Goal: Task Accomplishment & Management: Use online tool/utility

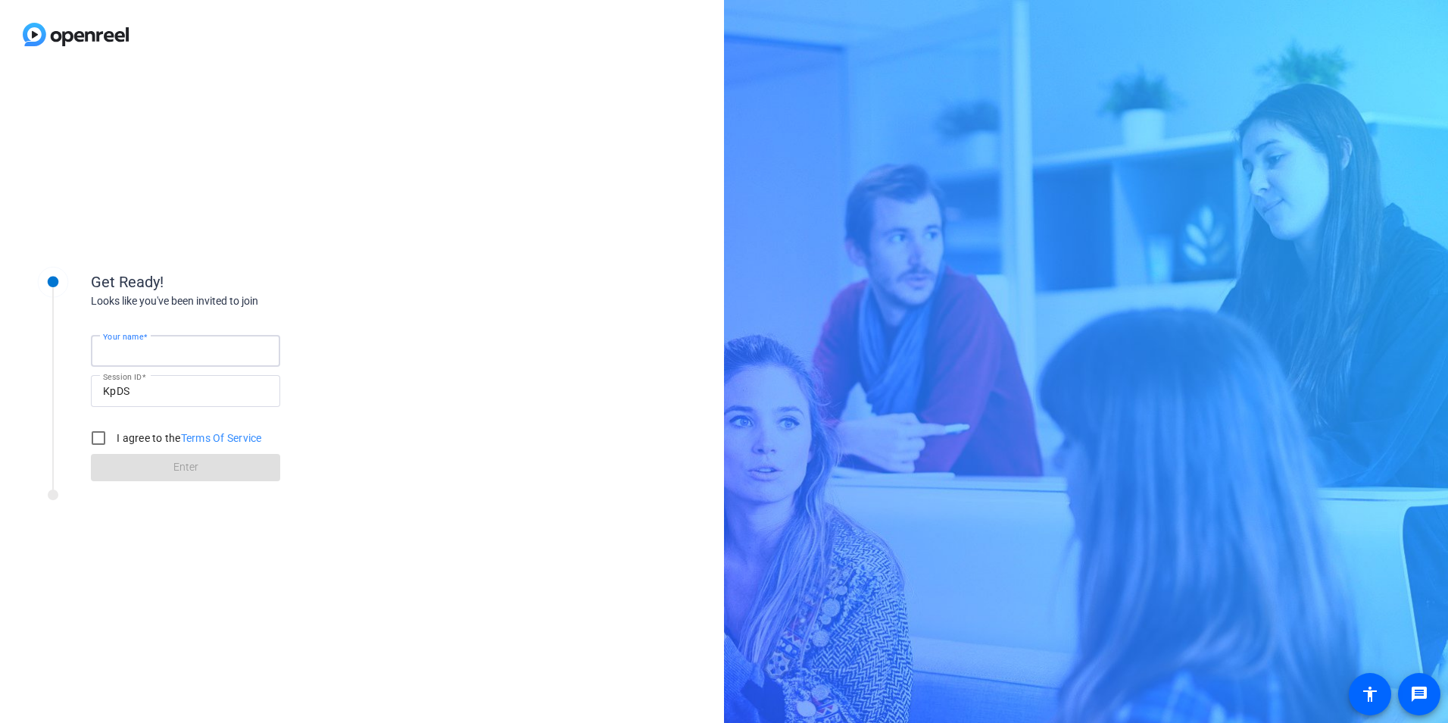
click at [163, 353] on input "Your name" at bounding box center [185, 351] width 165 height 18
type input "[PERSON_NAME]"
click at [100, 440] on input "I agree to the Terms Of Service" at bounding box center [98, 438] width 30 height 30
checkbox input "true"
click at [137, 469] on span at bounding box center [185, 467] width 189 height 36
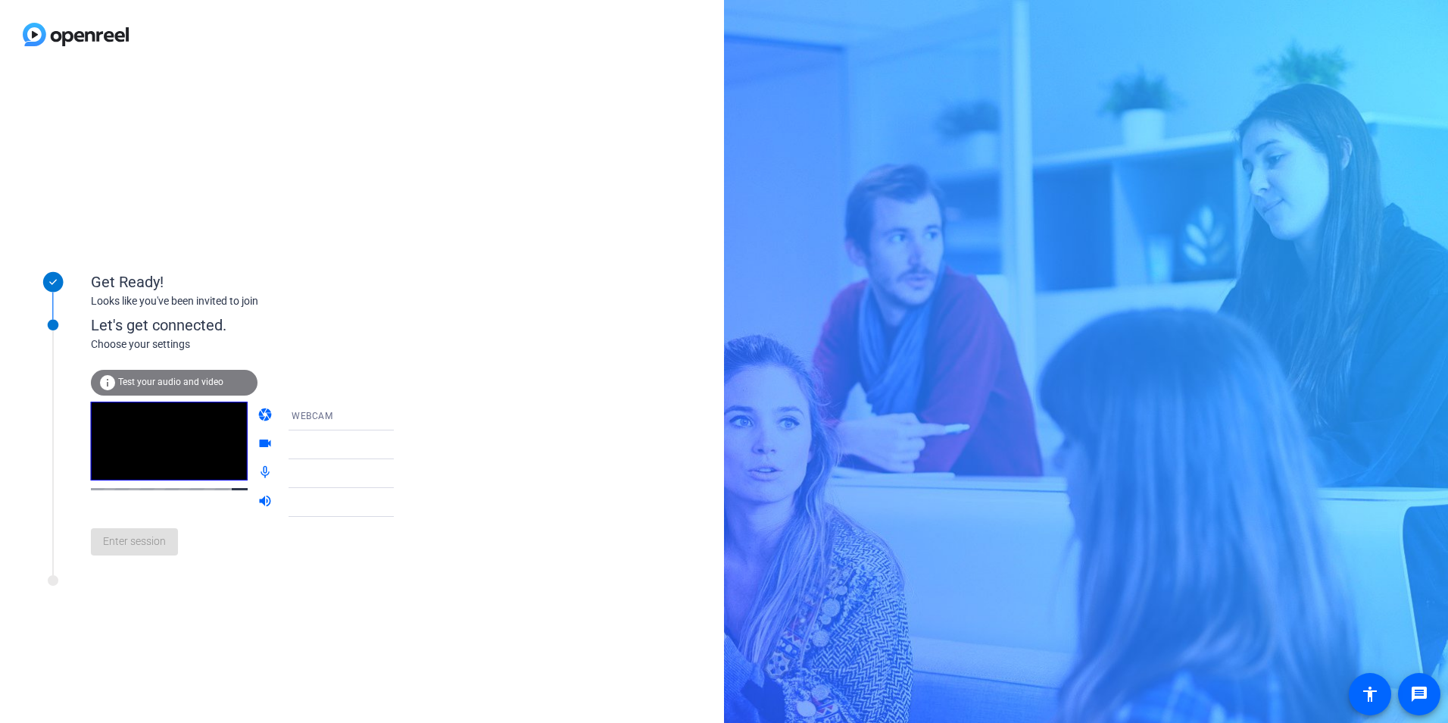
click at [180, 378] on span "Test your audio and video" at bounding box center [170, 381] width 105 height 11
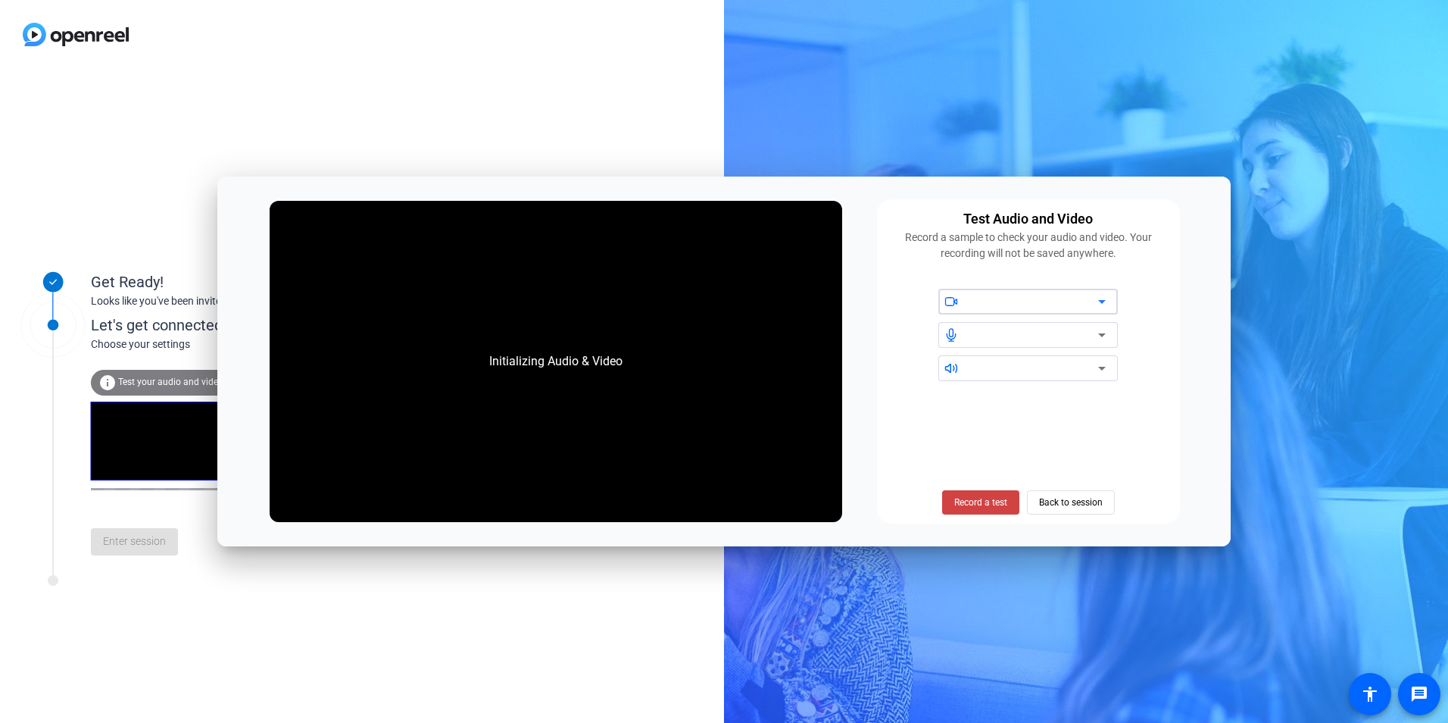
click at [1030, 305] on div at bounding box center [1034, 301] width 129 height 18
click at [1104, 295] on icon at bounding box center [1102, 301] width 18 height 18
click at [1095, 304] on icon at bounding box center [1102, 301] width 18 height 18
click at [979, 505] on span "Record a test" at bounding box center [980, 502] width 53 height 14
click at [658, 362] on div "Initializing Audio & Video" at bounding box center [556, 362] width 572 height 322
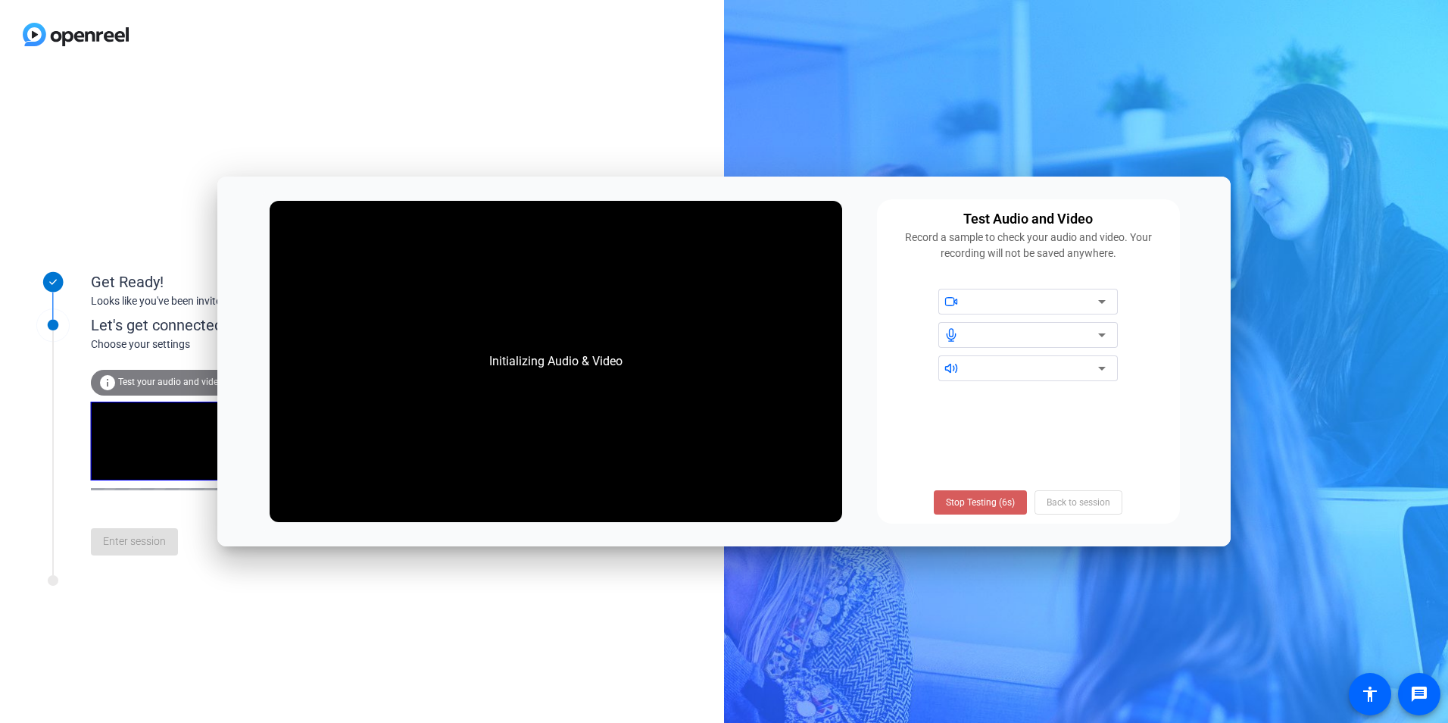
click at [985, 499] on span "Stop Testing (6s)" at bounding box center [980, 502] width 69 height 14
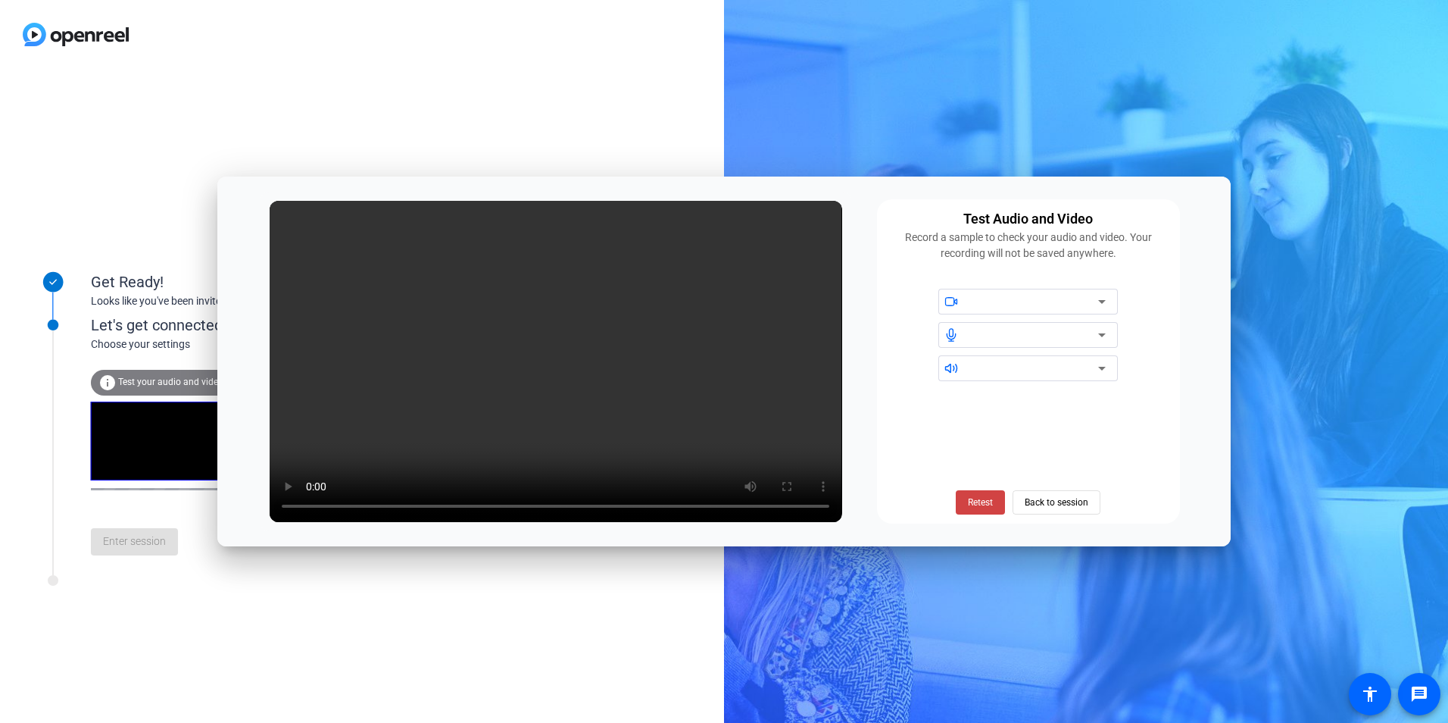
click at [1054, 312] on div at bounding box center [1038, 302] width 136 height 26
click at [1090, 295] on div at bounding box center [1034, 301] width 129 height 18
click at [1098, 302] on icon at bounding box center [1102, 301] width 18 height 18
click at [1044, 497] on span "Back to session" at bounding box center [1057, 502] width 64 height 29
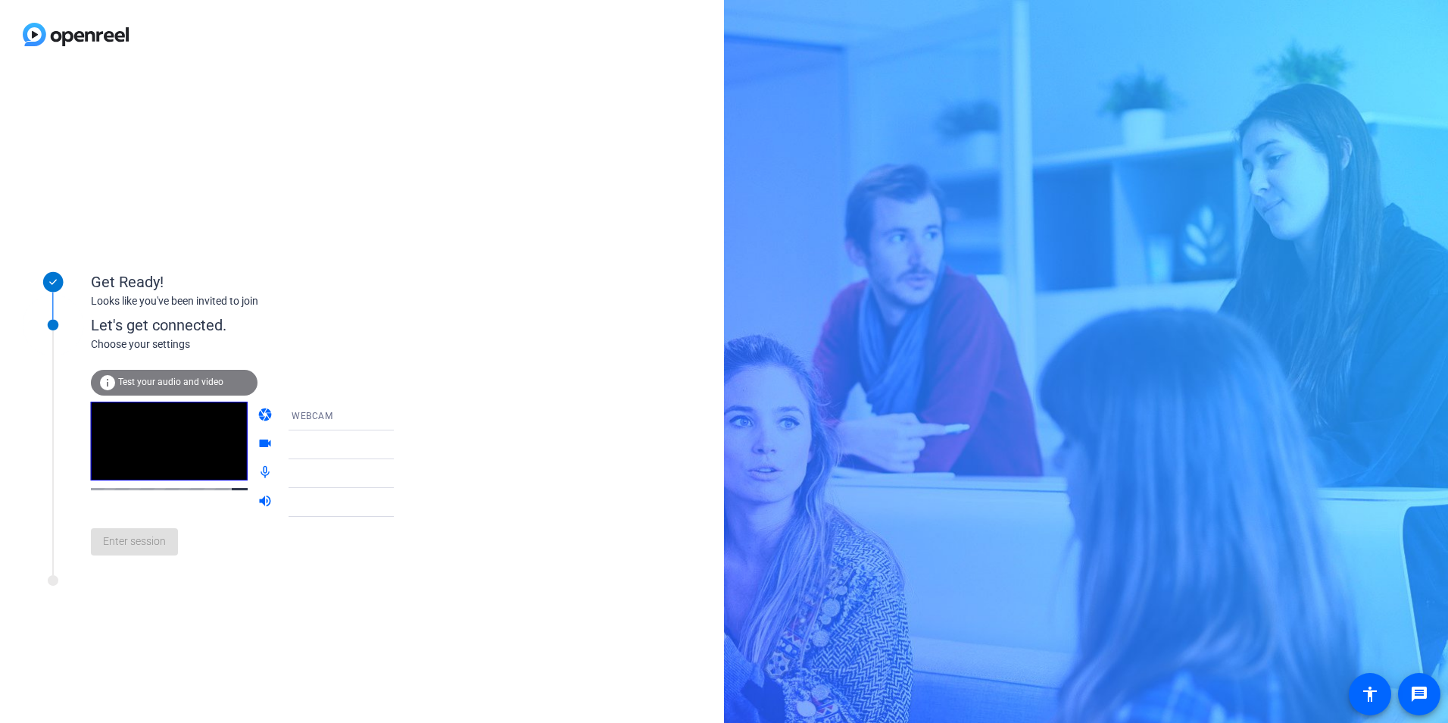
click at [367, 441] on div at bounding box center [348, 445] width 113 height 18
click at [400, 446] on icon at bounding box center [409, 445] width 18 height 18
click at [142, 547] on div "Enter session" at bounding box center [258, 542] width 334 height 50
click at [258, 470] on mat-icon "mic_none" at bounding box center [267, 473] width 18 height 18
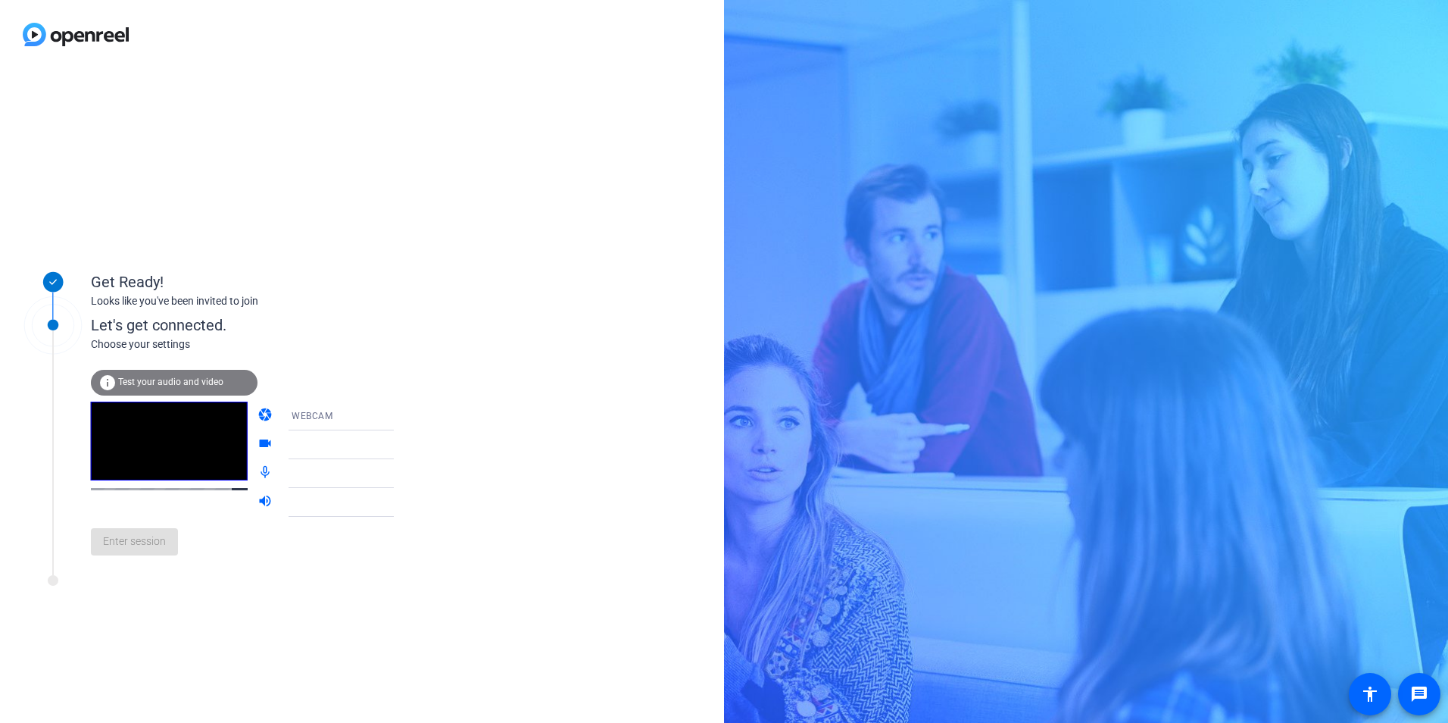
click at [167, 322] on div "Let's get connected." at bounding box center [258, 325] width 334 height 23
click at [166, 348] on div "Choose your settings" at bounding box center [258, 344] width 334 height 16
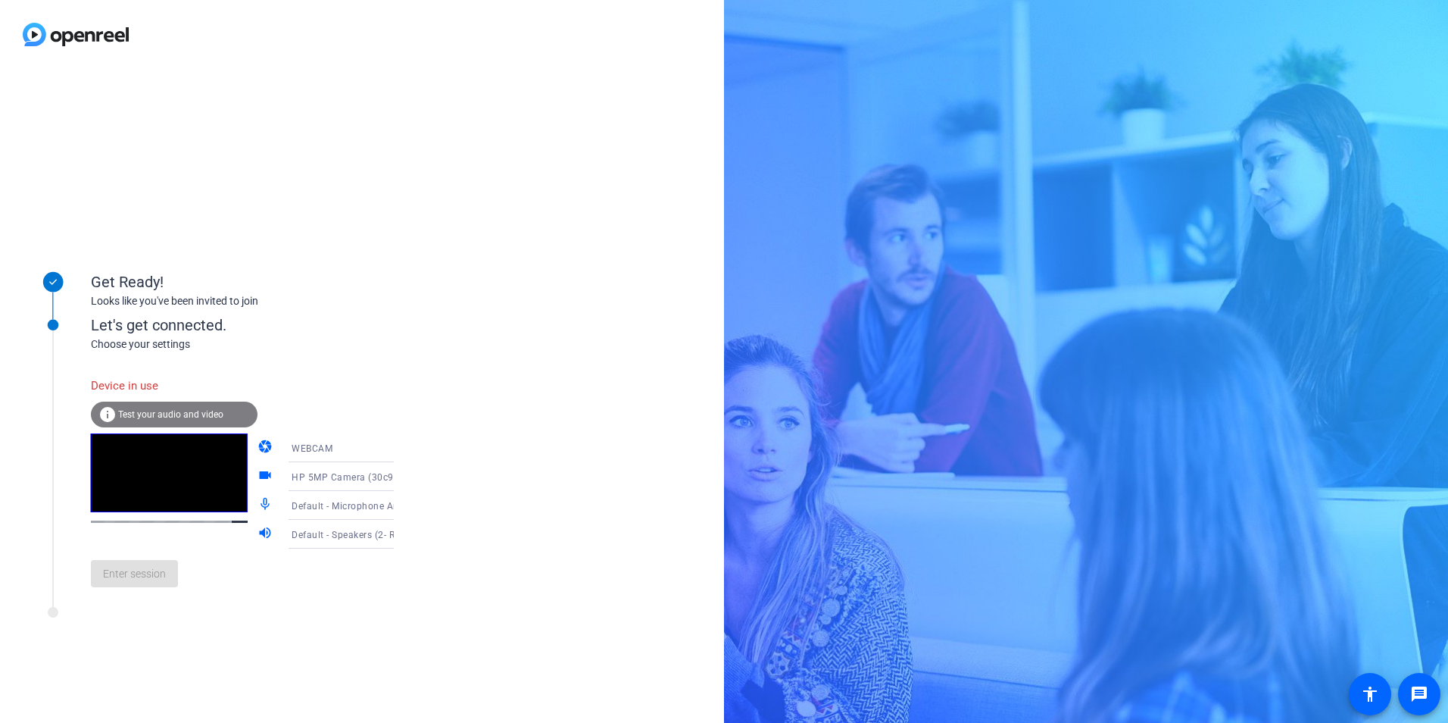
click at [136, 586] on div "Enter session" at bounding box center [258, 573] width 334 height 50
click at [202, 409] on span "Test your audio and video" at bounding box center [170, 414] width 105 height 11
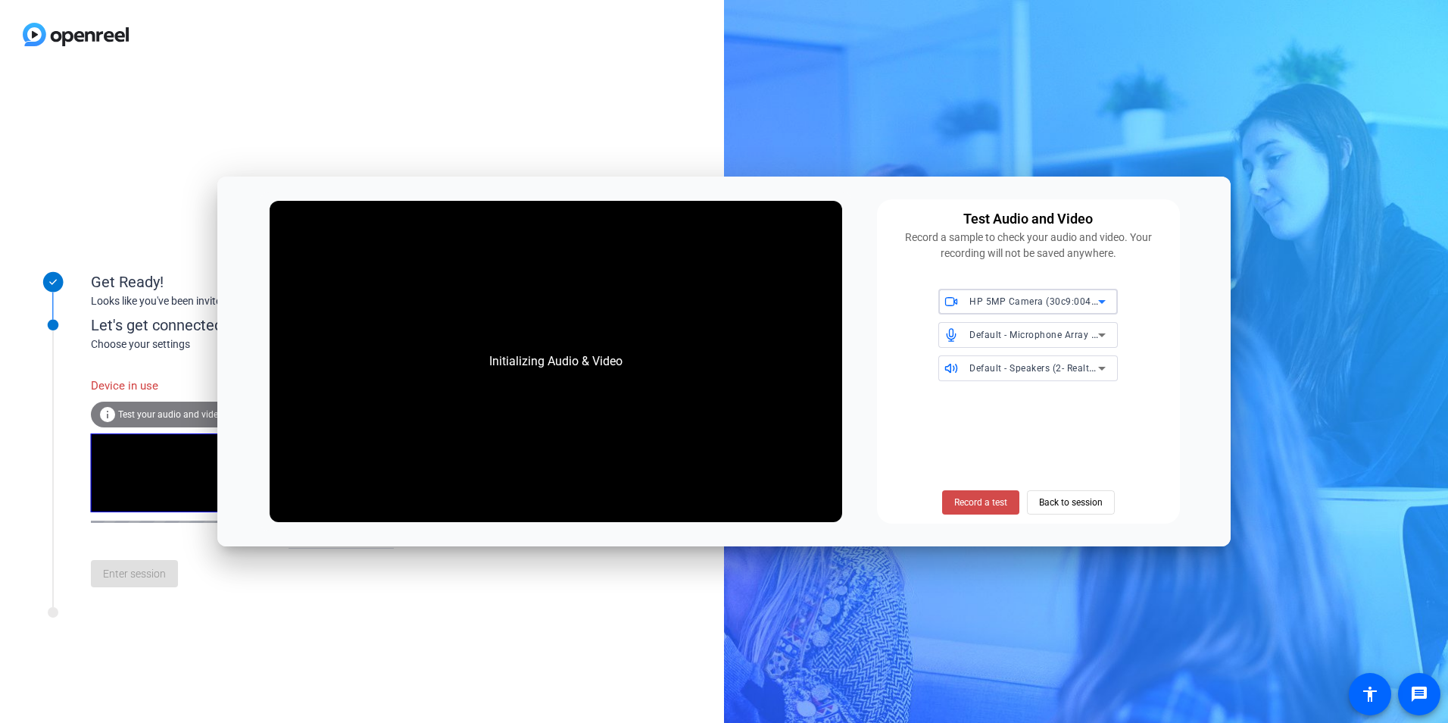
click at [974, 501] on span "Record a test" at bounding box center [980, 502] width 53 height 14
click at [980, 500] on span "Record a test" at bounding box center [980, 502] width 53 height 14
click at [567, 337] on div "Initializing Audio & Video" at bounding box center [556, 361] width 164 height 48
click at [567, 339] on div "Initializing Audio & Video" at bounding box center [556, 361] width 164 height 48
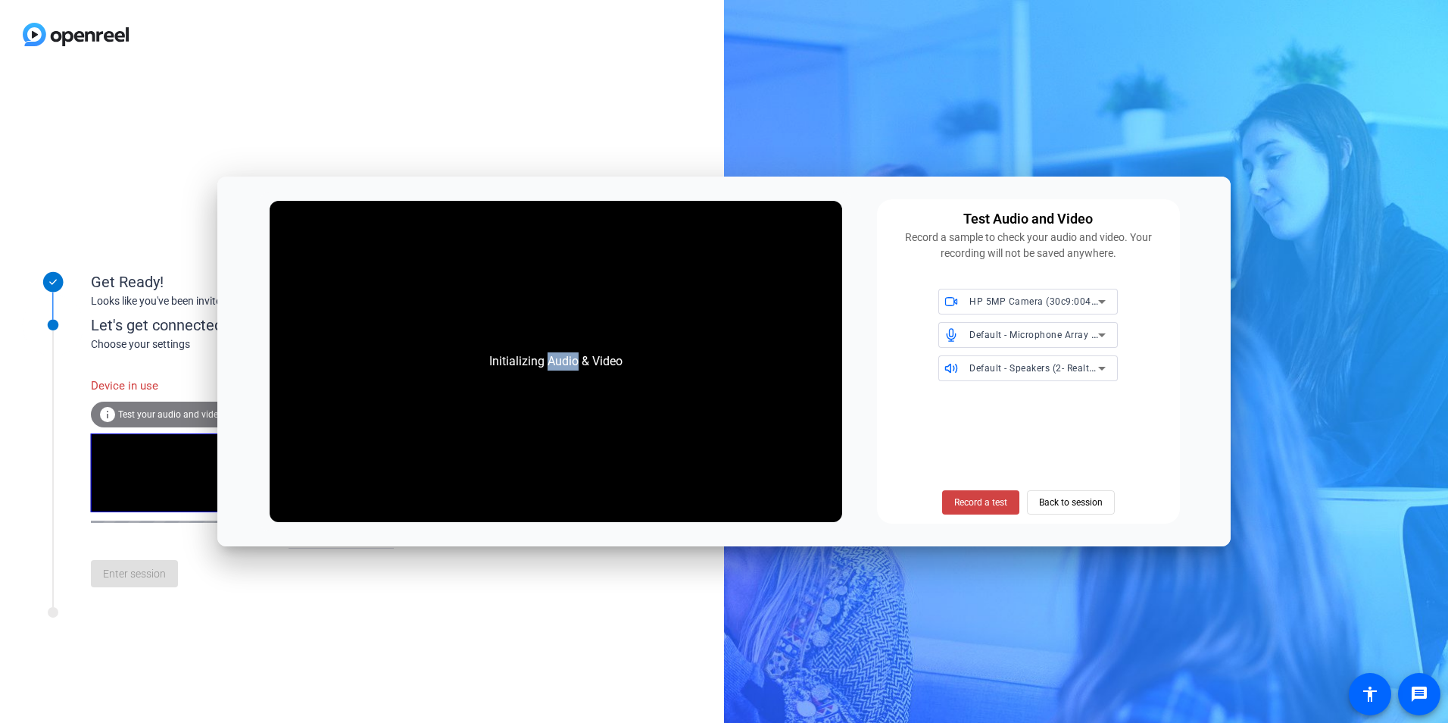
drag, startPoint x: 554, startPoint y: 367, endPoint x: 504, endPoint y: 370, distance: 50.1
click at [551, 367] on div "Initializing Audio & Video" at bounding box center [556, 361] width 164 height 48
drag, startPoint x: 478, startPoint y: 351, endPoint x: 614, endPoint y: 373, distance: 138.1
click at [614, 373] on div "Initializing Audio & Video" at bounding box center [556, 361] width 164 height 48
drag, startPoint x: 614, startPoint y: 373, endPoint x: 642, endPoint y: 379, distance: 27.9
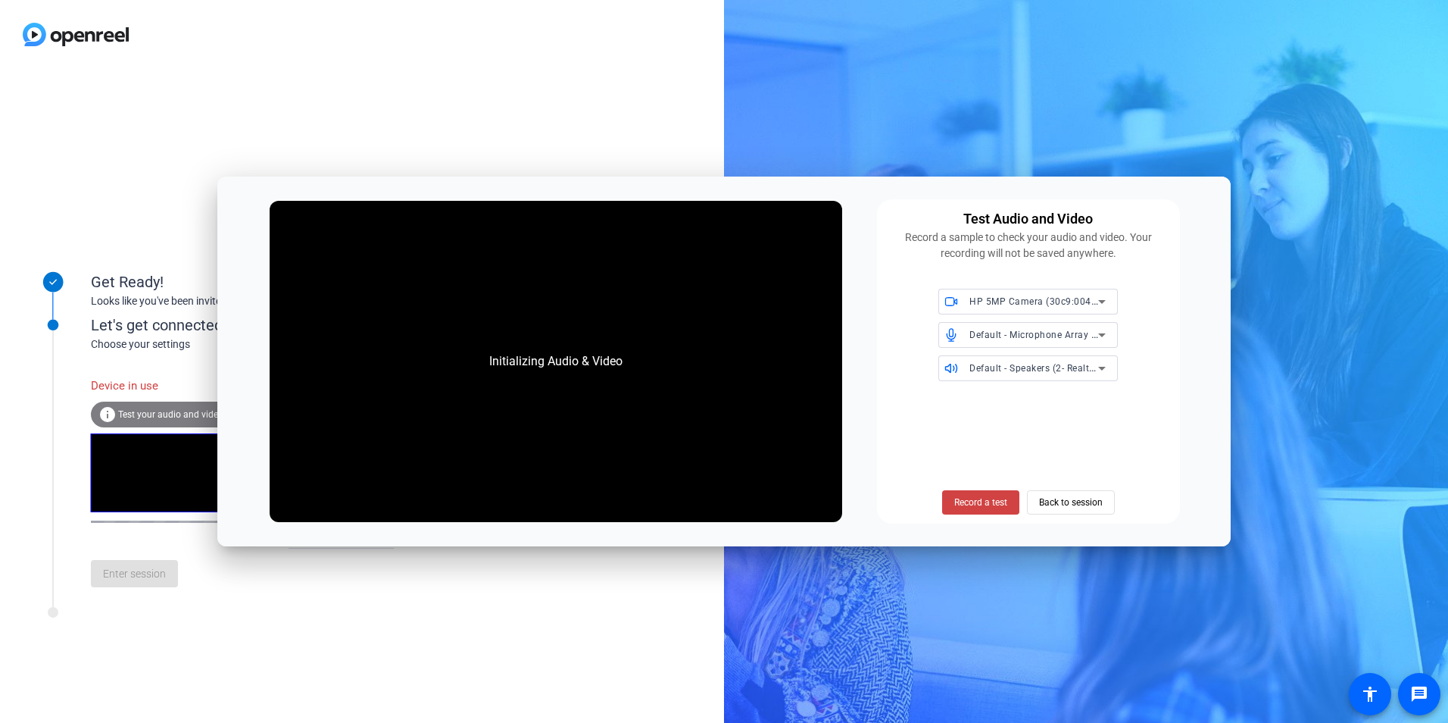
click at [642, 379] on div "Initializing Audio & Video" at bounding box center [556, 362] width 572 height 322
click at [975, 501] on span "Record a test" at bounding box center [980, 502] width 53 height 14
click at [985, 504] on span "Record a test" at bounding box center [980, 502] width 53 height 14
click at [982, 504] on span "Record a test" at bounding box center [980, 502] width 53 height 14
click at [1056, 495] on span "Back to session" at bounding box center [1071, 502] width 64 height 29
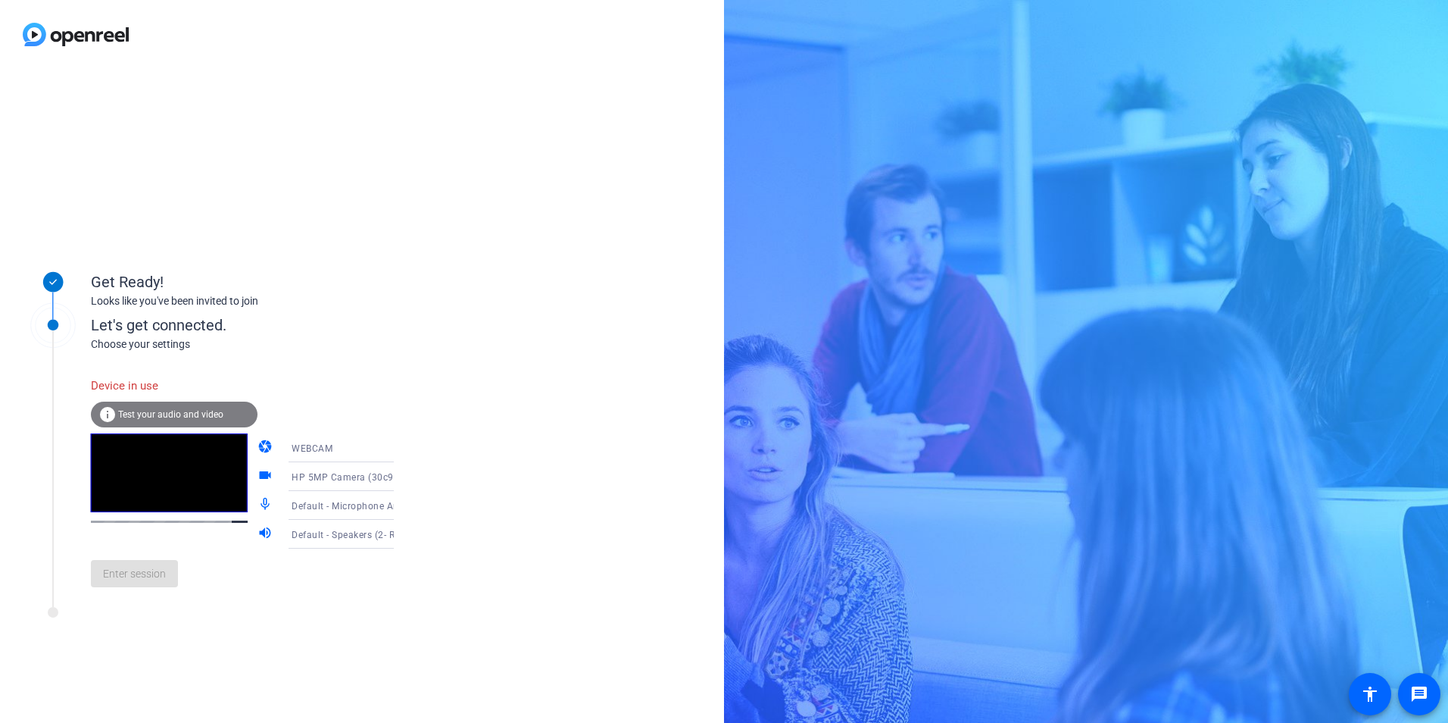
click at [137, 383] on div "Device in use" at bounding box center [174, 386] width 167 height 33
click at [151, 384] on div "Device in use" at bounding box center [174, 386] width 167 height 33
click at [183, 417] on span "Test your audio and video" at bounding box center [170, 414] width 105 height 11
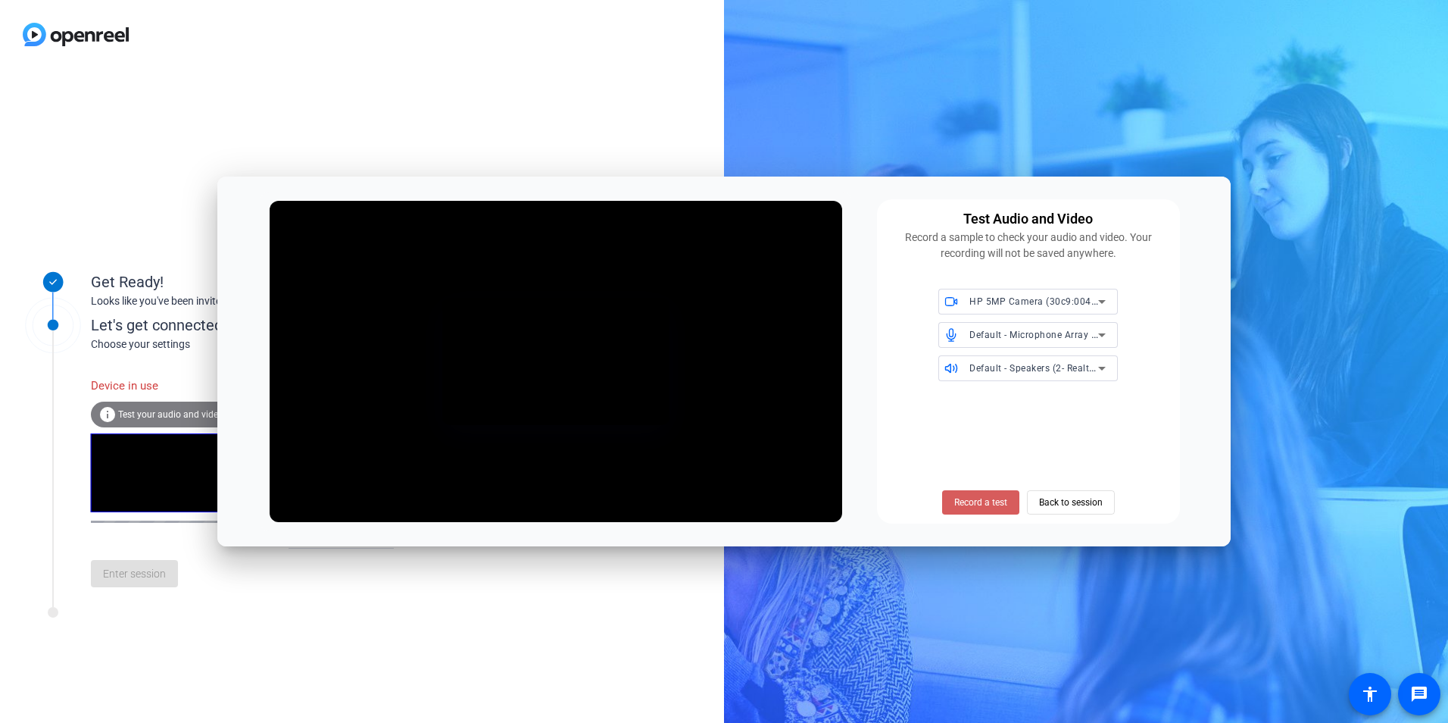
click at [973, 504] on span "Record a test" at bounding box center [980, 502] width 53 height 14
click at [973, 502] on span "Stop Testing (5s)" at bounding box center [980, 502] width 69 height 14
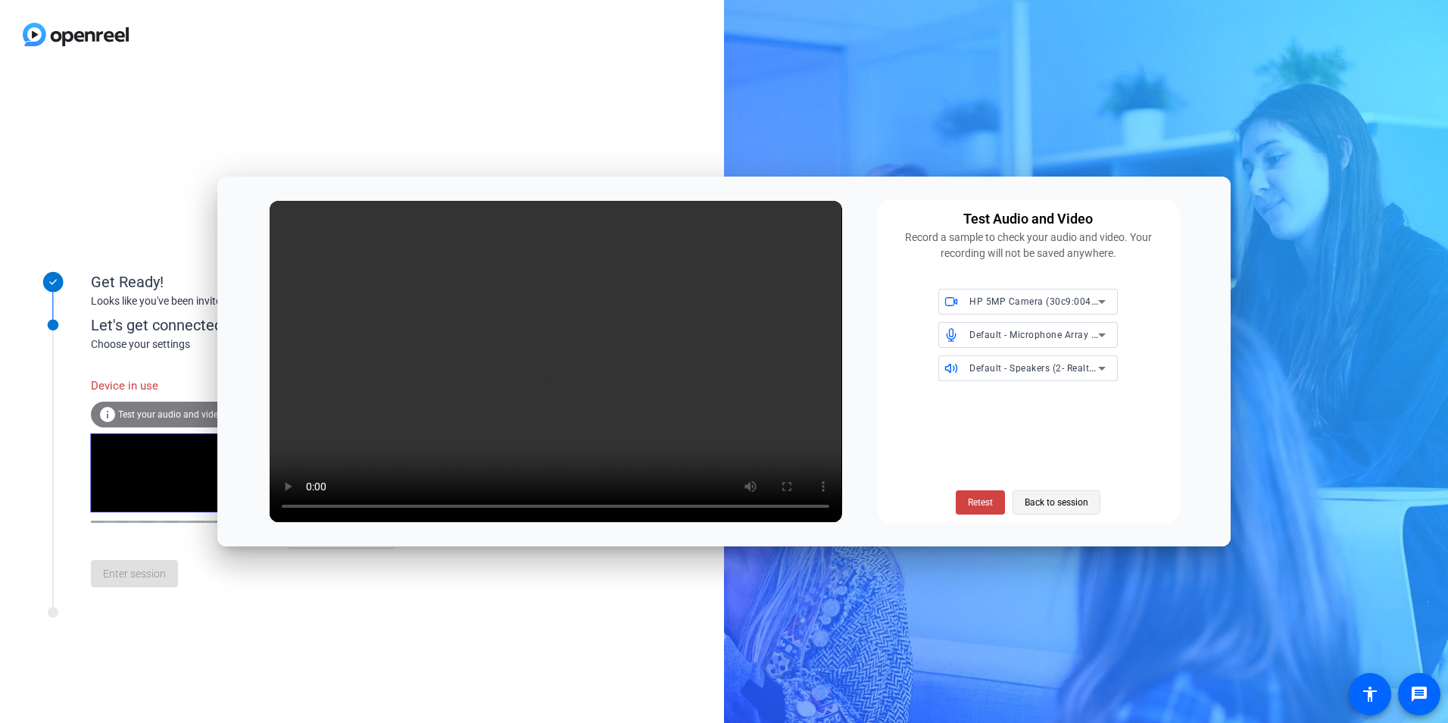
click at [1045, 501] on span "Back to session" at bounding box center [1057, 502] width 64 height 29
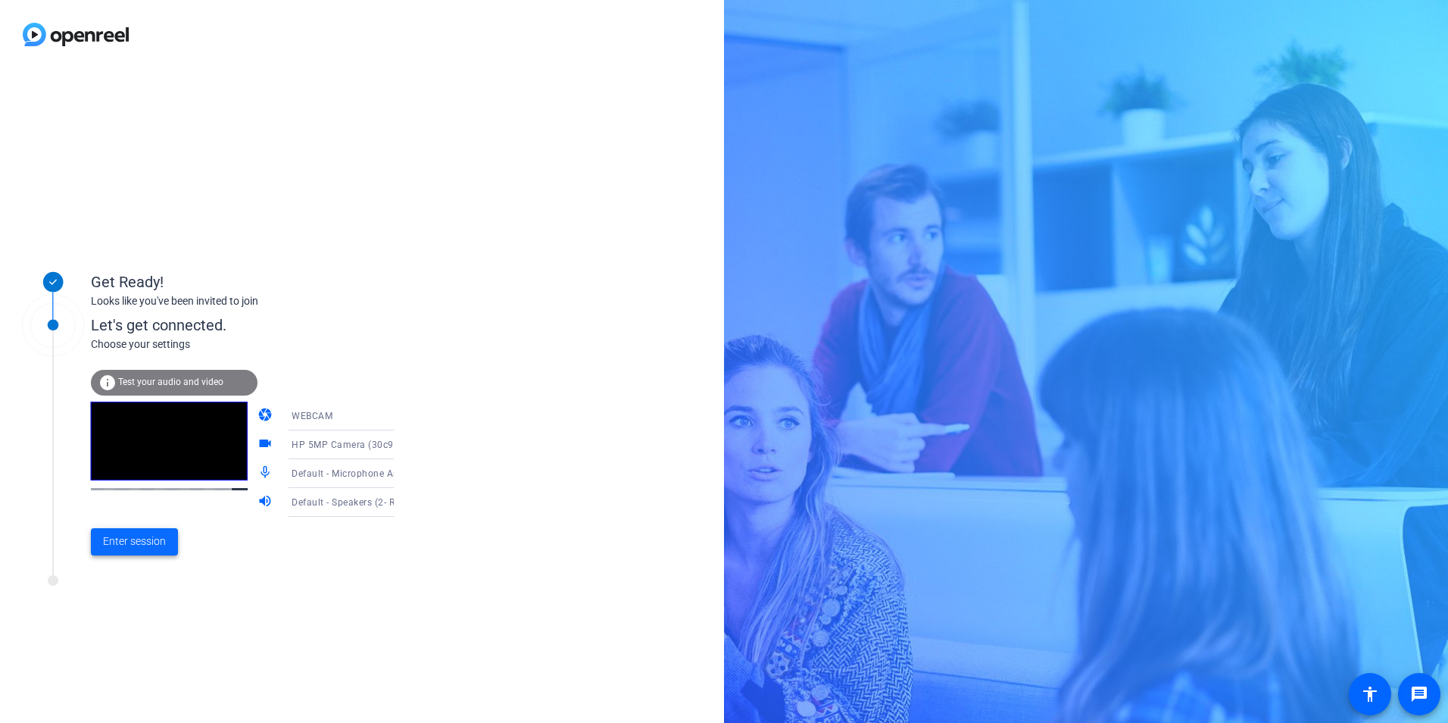
click at [160, 543] on span "Enter session" at bounding box center [134, 541] width 63 height 16
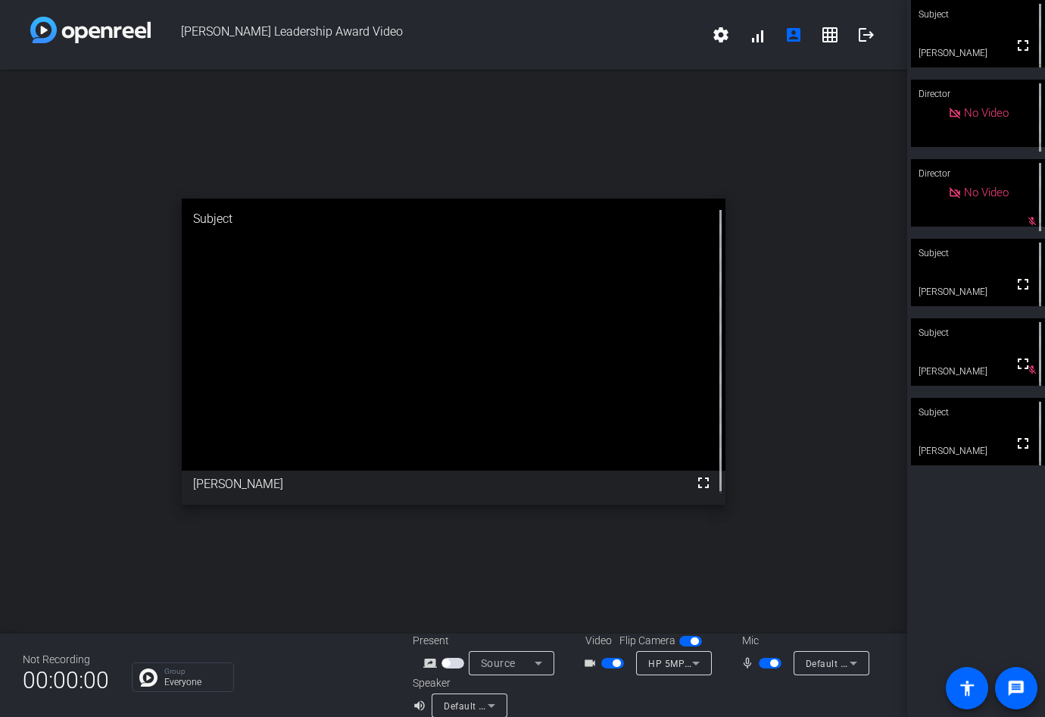
drag, startPoint x: 771, startPoint y: 659, endPoint x: 769, endPoint y: 668, distance: 9.4
click at [771, 660] on span "button" at bounding box center [774, 663] width 8 height 8
click at [760, 665] on span "button" at bounding box center [764, 663] width 8 height 8
click at [759, 666] on span "button" at bounding box center [770, 663] width 23 height 11
click at [760, 666] on span "button" at bounding box center [764, 663] width 8 height 8
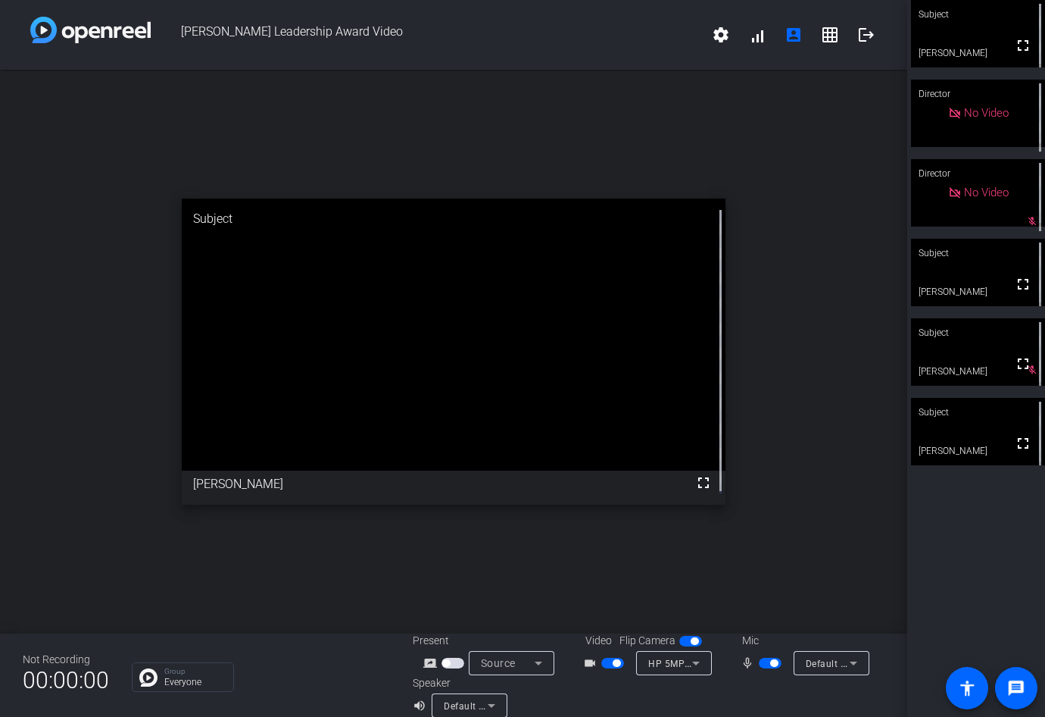
click at [759, 666] on span "button" at bounding box center [770, 663] width 23 height 11
click at [760, 666] on span "button" at bounding box center [764, 663] width 8 height 8
click at [759, 666] on span "button" at bounding box center [770, 663] width 23 height 11
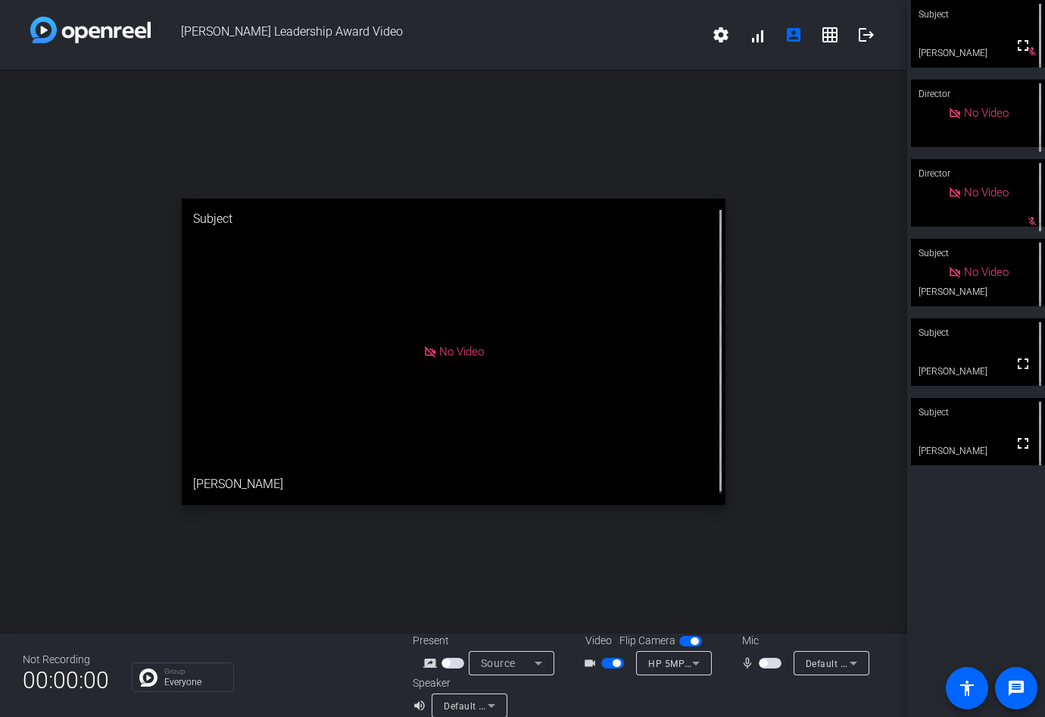
click at [761, 667] on span "button" at bounding box center [770, 663] width 23 height 11
click at [763, 666] on span "button" at bounding box center [770, 663] width 23 height 11
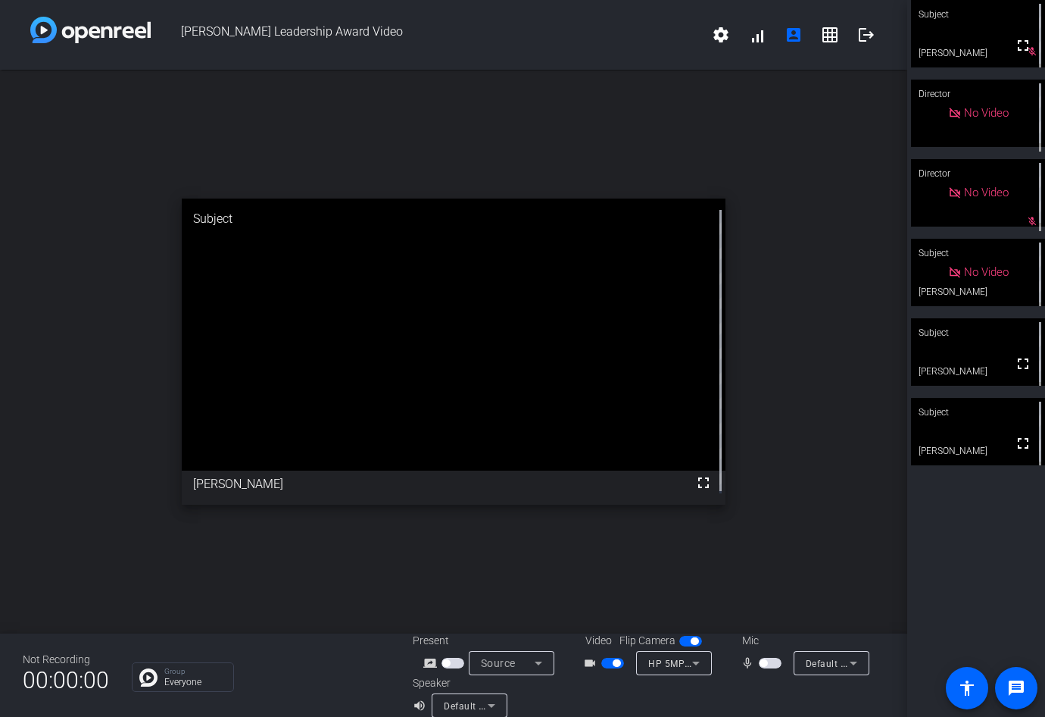
click at [767, 661] on span "button" at bounding box center [770, 663] width 23 height 11
click at [770, 664] on span "button" at bounding box center [774, 663] width 8 height 8
click at [759, 658] on button "button" at bounding box center [770, 663] width 23 height 11
click at [770, 660] on span "button" at bounding box center [774, 663] width 8 height 8
click at [764, 663] on span "button" at bounding box center [770, 663] width 23 height 11
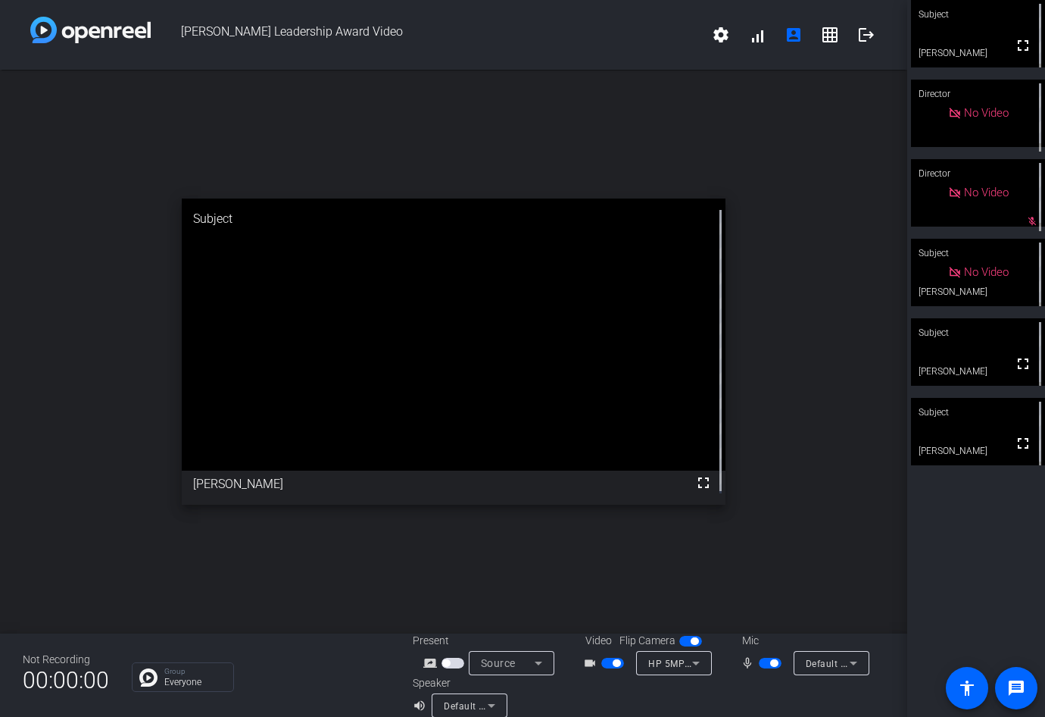
click at [761, 656] on mat-slide-toggle at bounding box center [772, 663] width 26 height 16
click at [761, 661] on span "button" at bounding box center [770, 663] width 23 height 11
click at [761, 661] on span "button" at bounding box center [764, 663] width 8 height 8
click at [761, 659] on span "button" at bounding box center [770, 663] width 23 height 11
click at [760, 666] on span "button" at bounding box center [764, 663] width 8 height 8
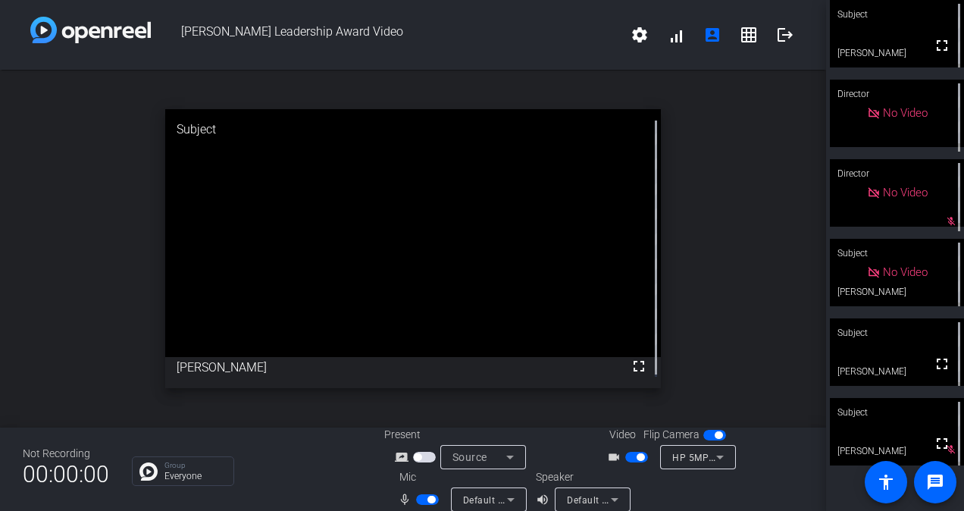
click at [713, 480] on div at bounding box center [698, 477] width 76 height 17
click at [636, 457] on span "button" at bounding box center [640, 457] width 8 height 8
click at [632, 457] on span "button" at bounding box center [636, 456] width 23 height 11
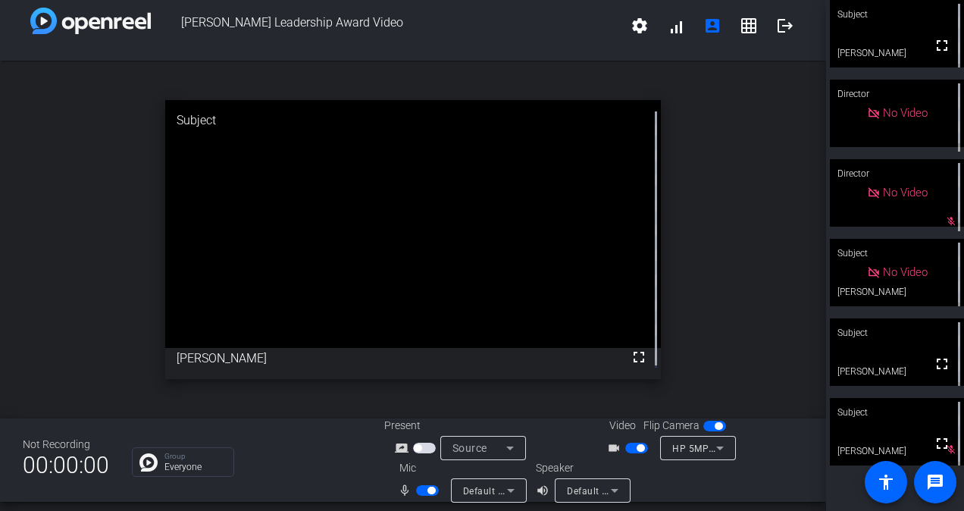
scroll to position [17, 0]
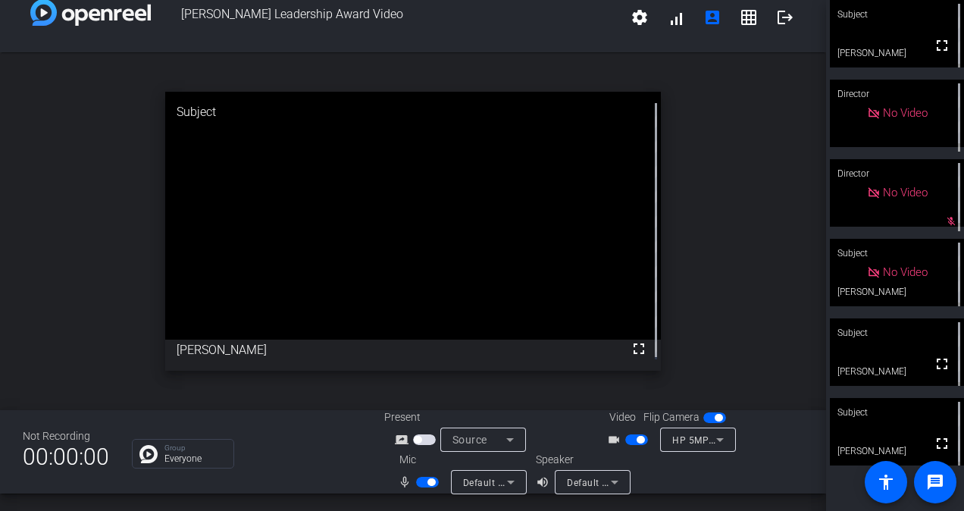
click at [427, 484] on span "button" at bounding box center [431, 482] width 8 height 8
click at [427, 479] on span "button" at bounding box center [427, 481] width 23 height 11
click at [427, 479] on span "button" at bounding box center [431, 482] width 8 height 8
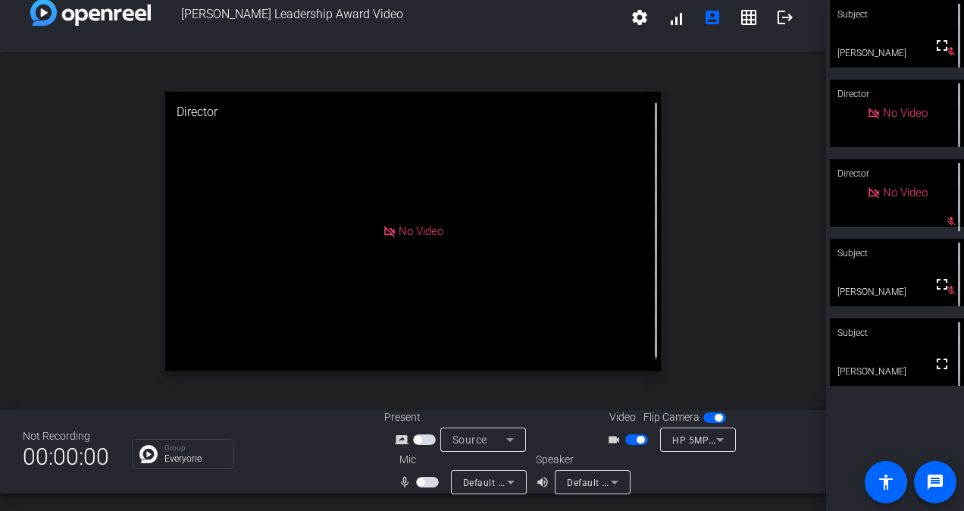
click at [423, 483] on span "button" at bounding box center [427, 481] width 23 height 11
click at [424, 484] on span "button" at bounding box center [427, 481] width 23 height 11
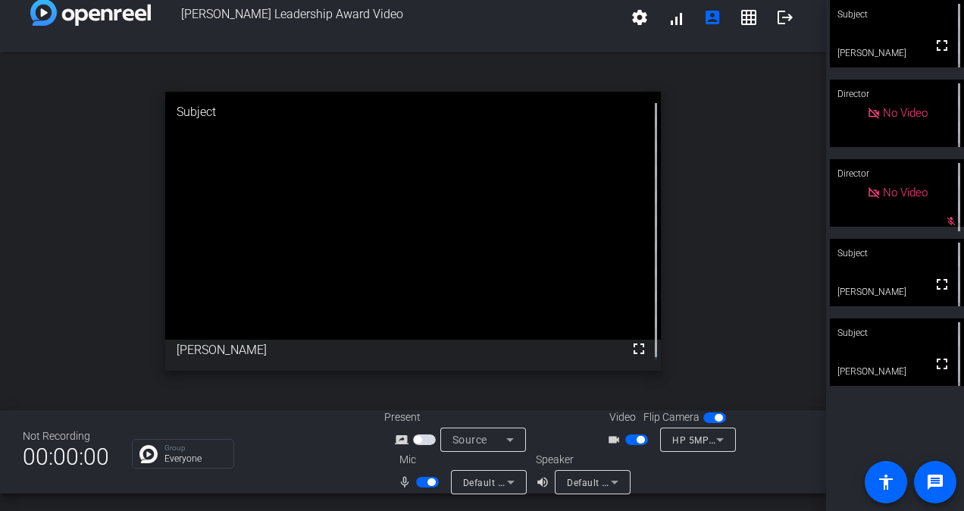
click at [427, 483] on span "button" at bounding box center [431, 482] width 8 height 8
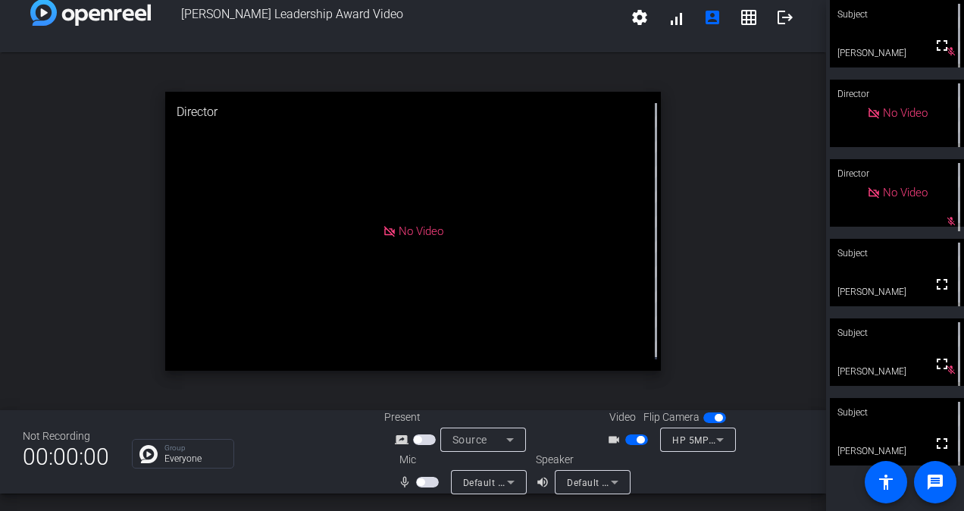
click at [424, 480] on span "button" at bounding box center [427, 481] width 23 height 11
click at [427, 480] on span "button" at bounding box center [431, 482] width 8 height 8
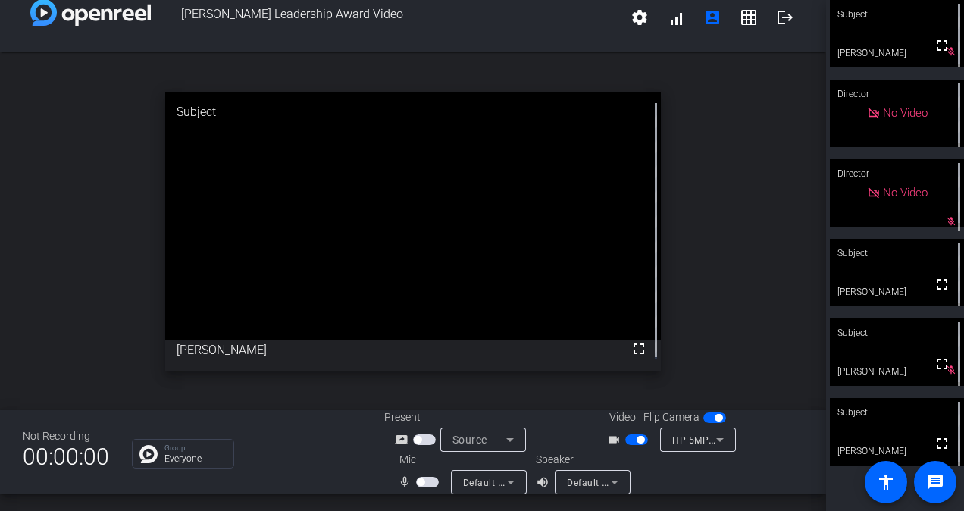
click at [419, 483] on span "button" at bounding box center [421, 482] width 8 height 8
click at [420, 484] on span "button" at bounding box center [427, 481] width 23 height 11
click at [427, 480] on span "button" at bounding box center [427, 481] width 23 height 11
click at [429, 481] on span "button" at bounding box center [431, 482] width 8 height 8
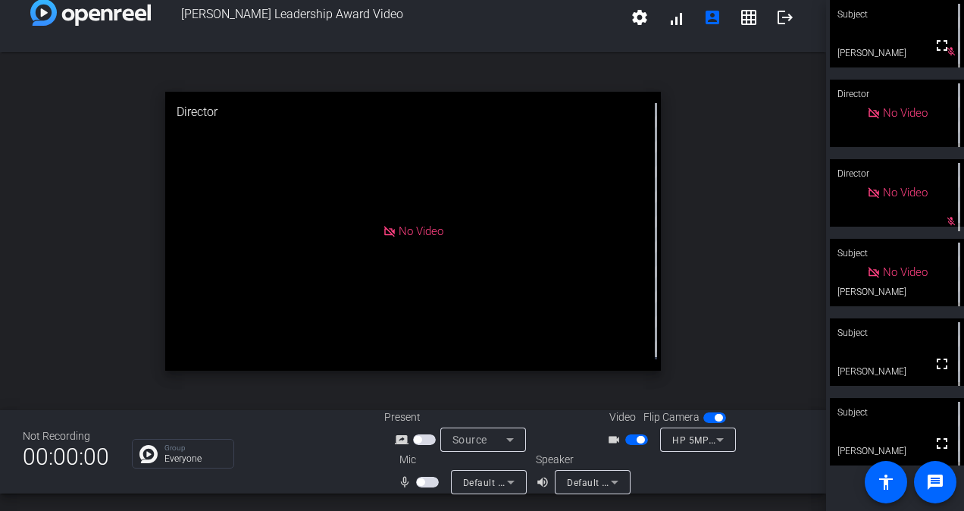
click at [426, 478] on span "button" at bounding box center [427, 481] width 23 height 11
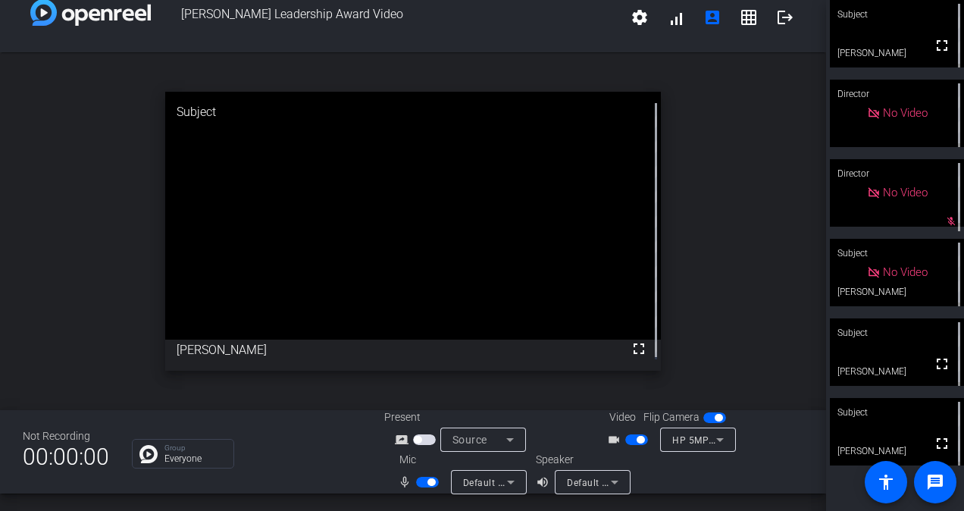
click at [423, 485] on span "button" at bounding box center [427, 481] width 23 height 11
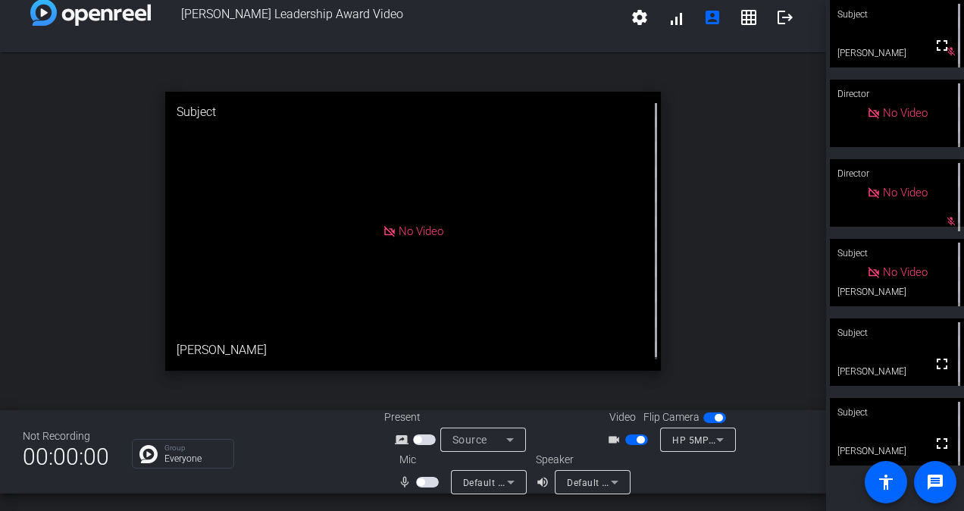
click at [418, 483] on span "button" at bounding box center [421, 482] width 8 height 8
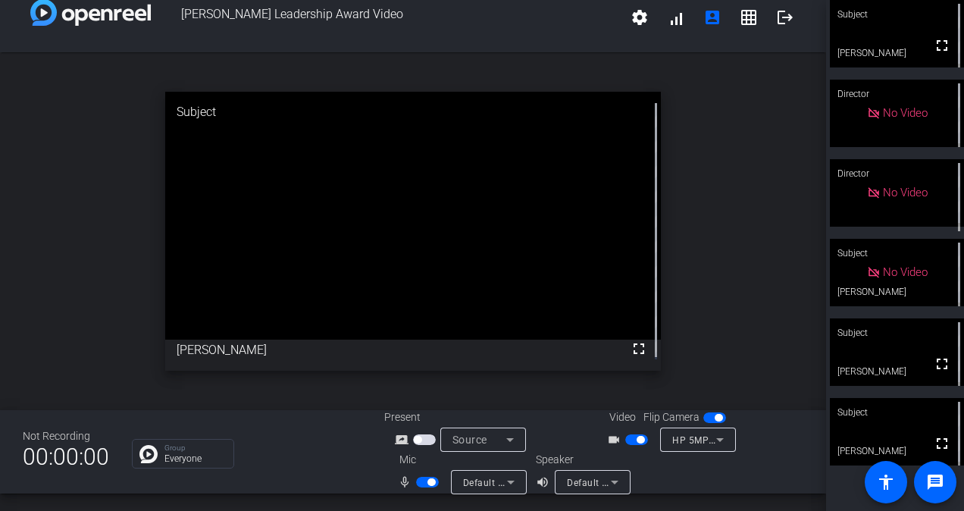
click at [419, 483] on span "button" at bounding box center [427, 481] width 23 height 11
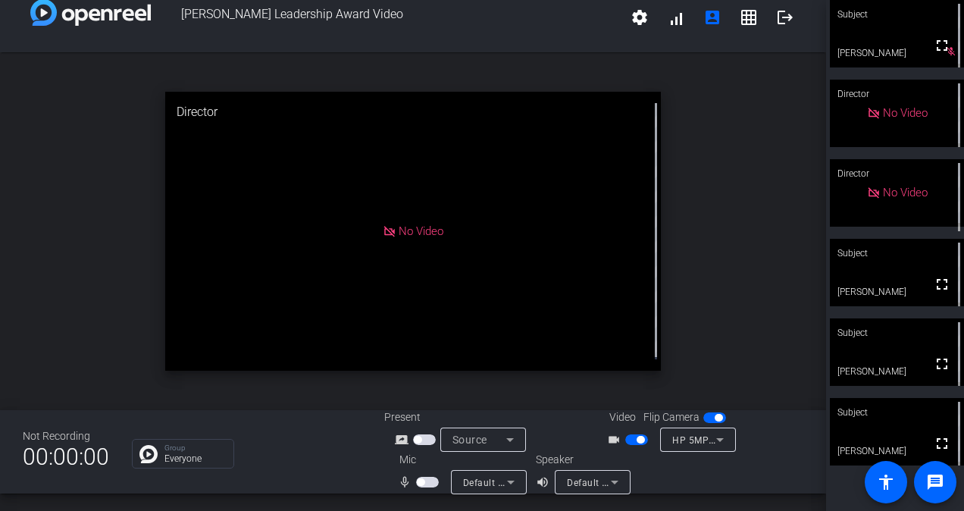
click at [419, 483] on span "button" at bounding box center [421, 482] width 8 height 8
